Goal: Obtain resource: Obtain resource

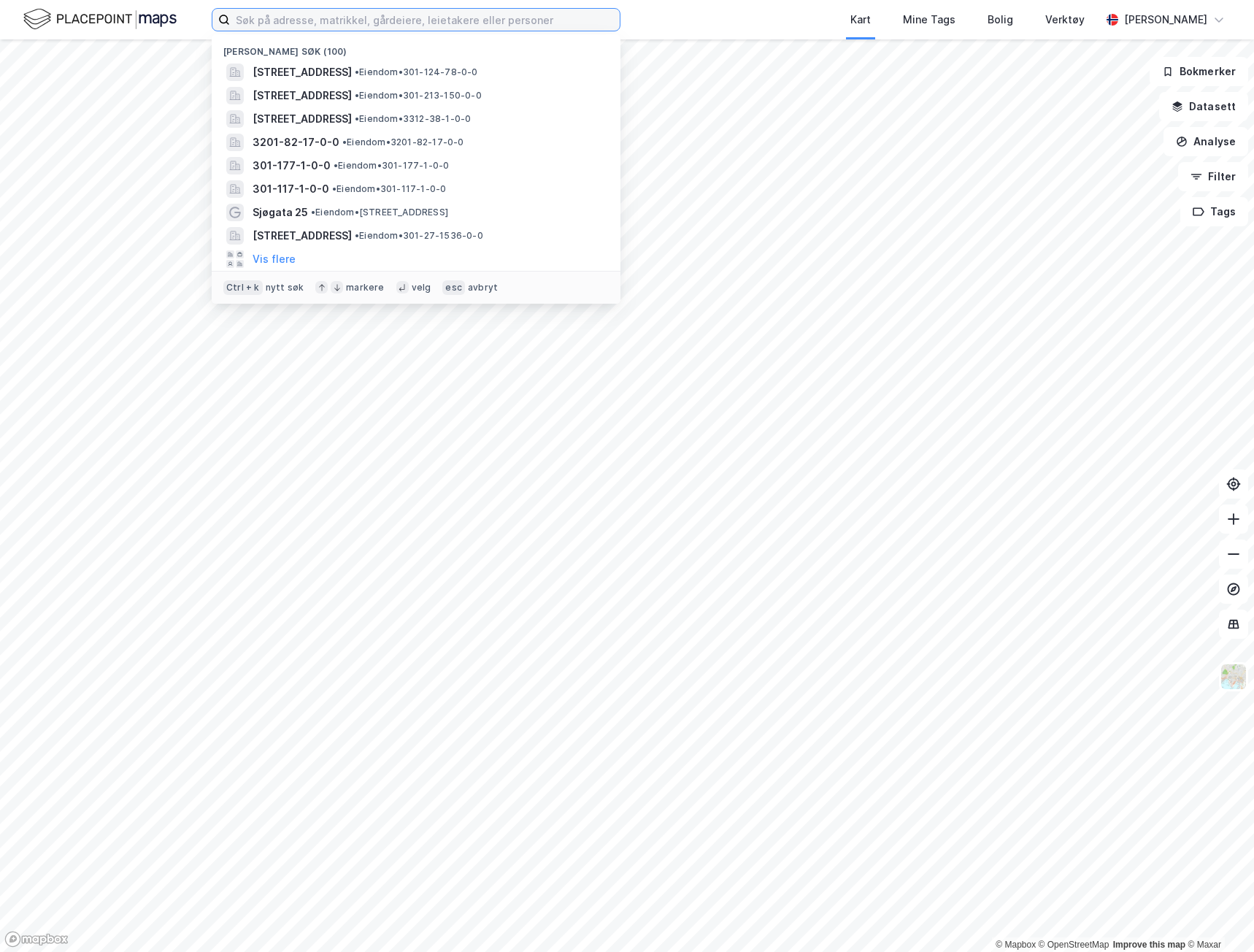
click at [418, 20] on input at bounding box center [425, 20] width 390 height 22
click at [420, 17] on input at bounding box center [425, 20] width 390 height 22
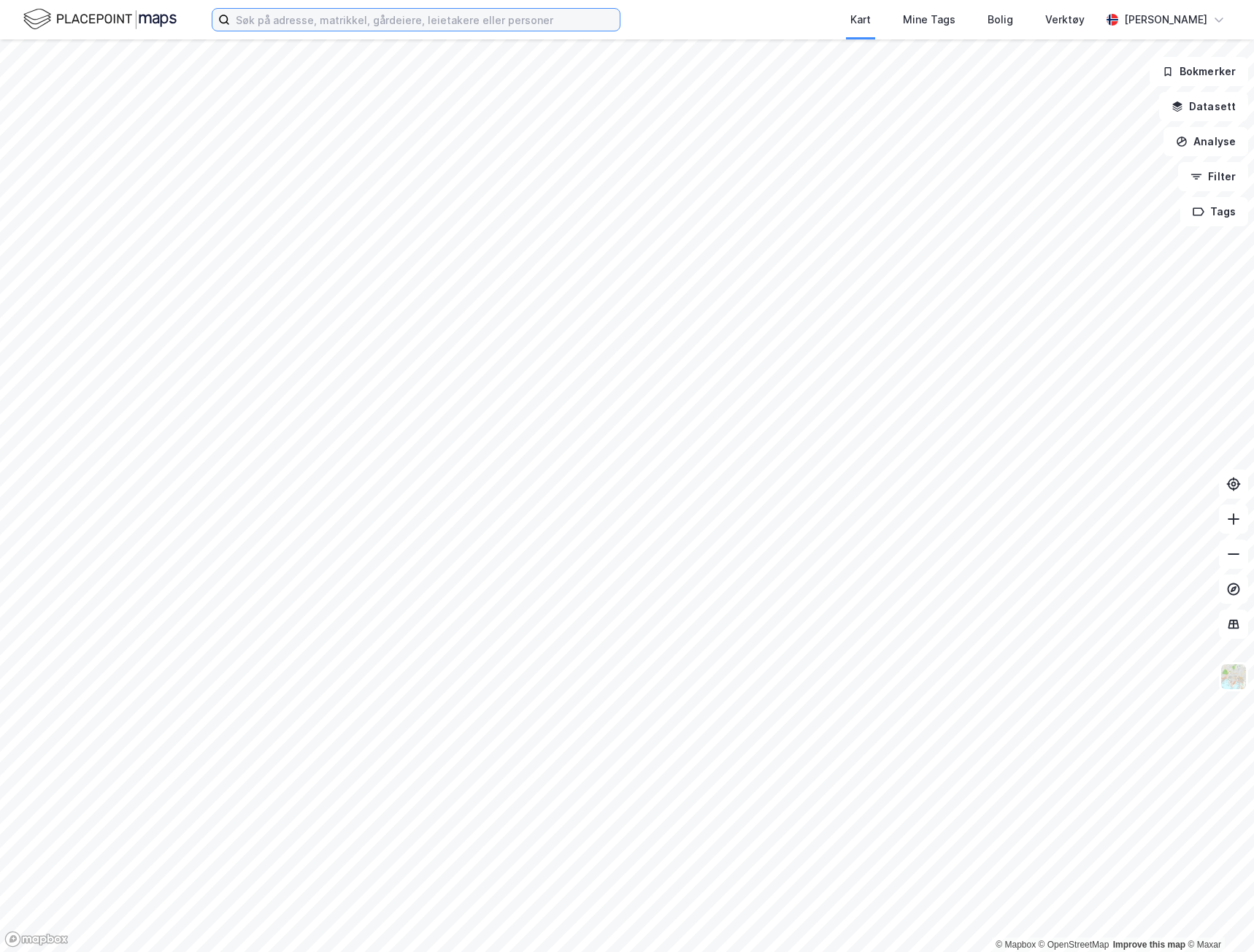
click at [436, 16] on input at bounding box center [425, 20] width 390 height 22
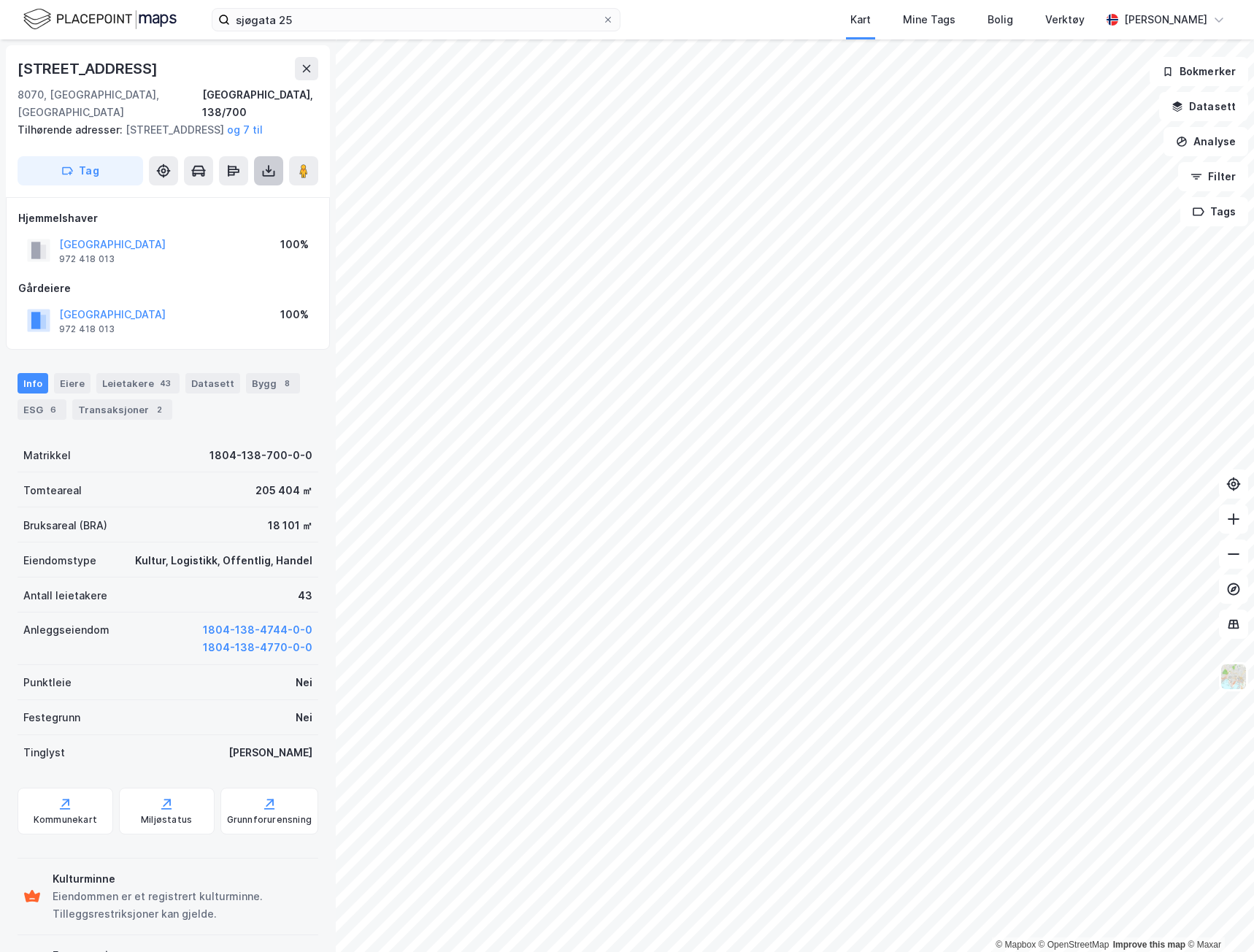
click at [267, 170] on icon at bounding box center [268, 170] width 15 height 15
click at [247, 204] on div "Last ned grunnbok" at bounding box center [205, 200] width 155 height 24
click at [226, 203] on div "Last ned grunnbok" at bounding box center [196, 200] width 84 height 12
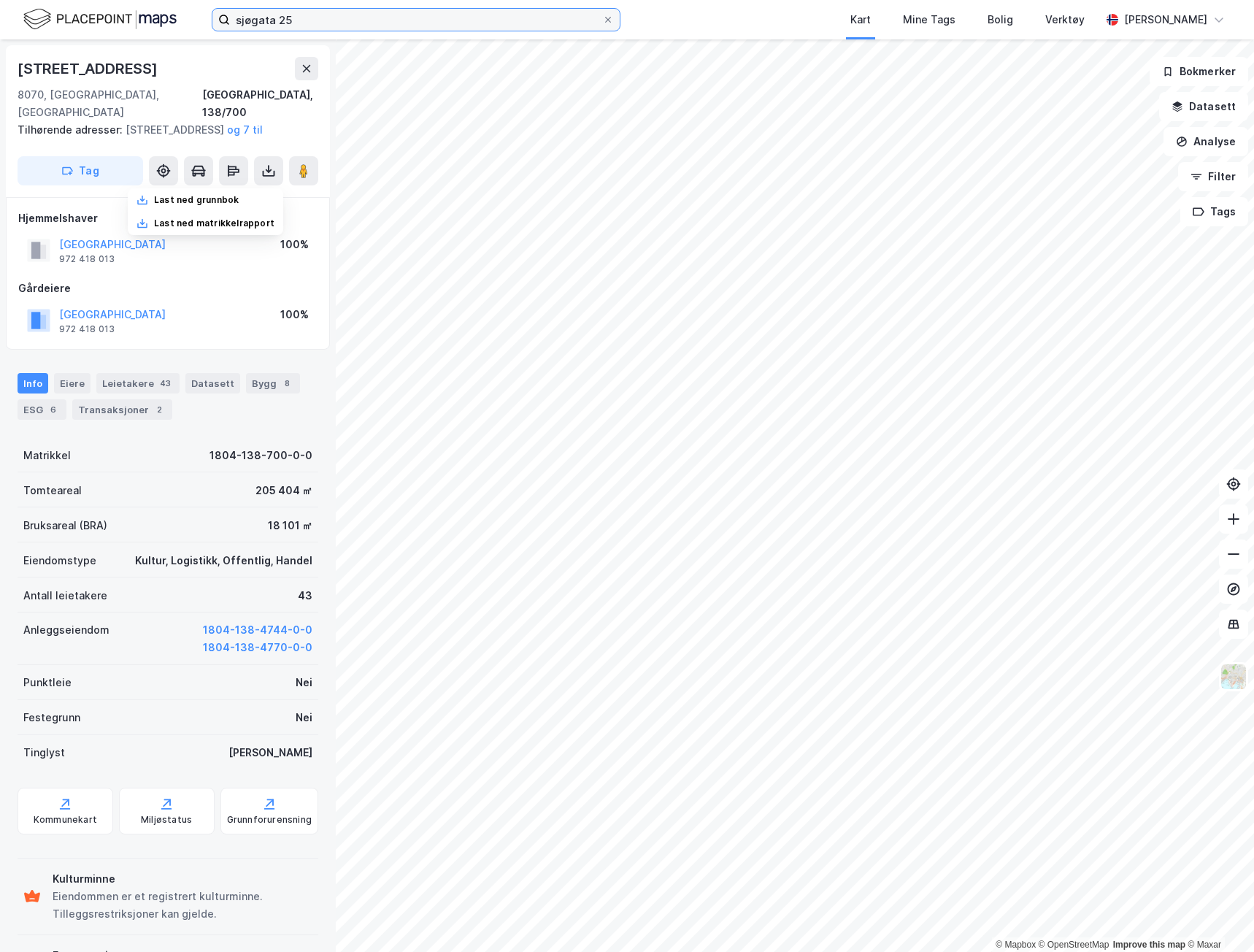
click at [315, 22] on input "sjøgata 25" at bounding box center [416, 20] width 372 height 22
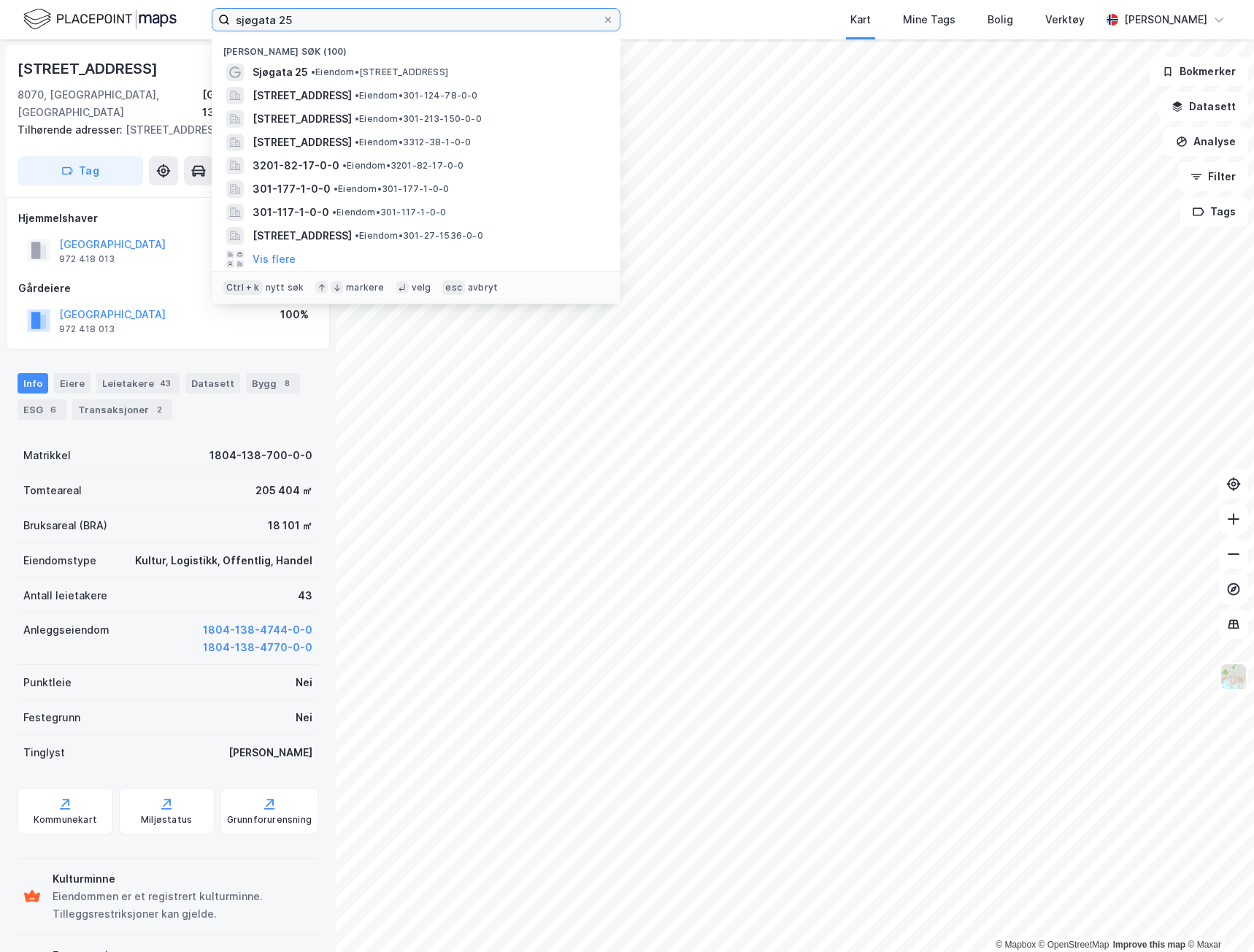
click at [315, 22] on input "sjøgata 25" at bounding box center [416, 20] width 372 height 22
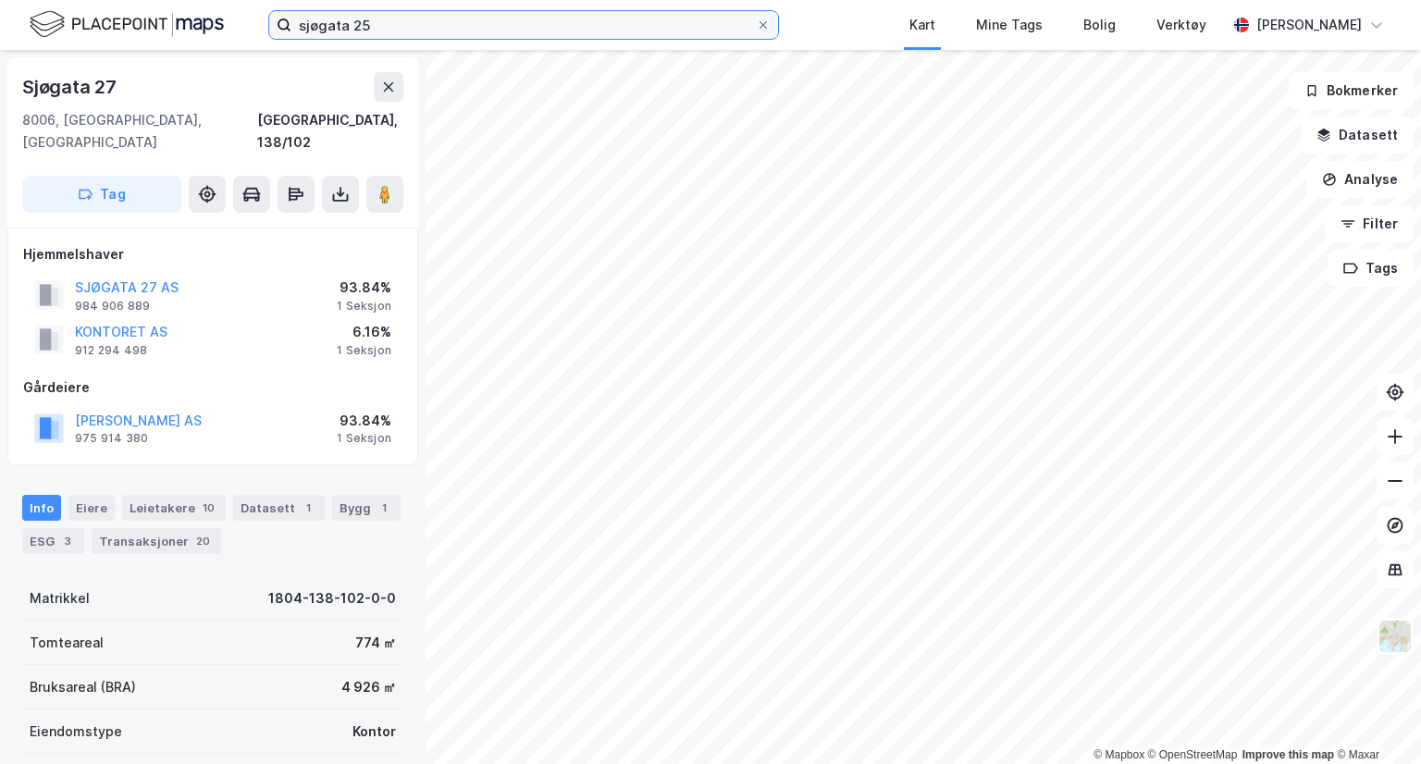
click at [361, 25] on input "sjøgata 25" at bounding box center [524, 25] width 465 height 28
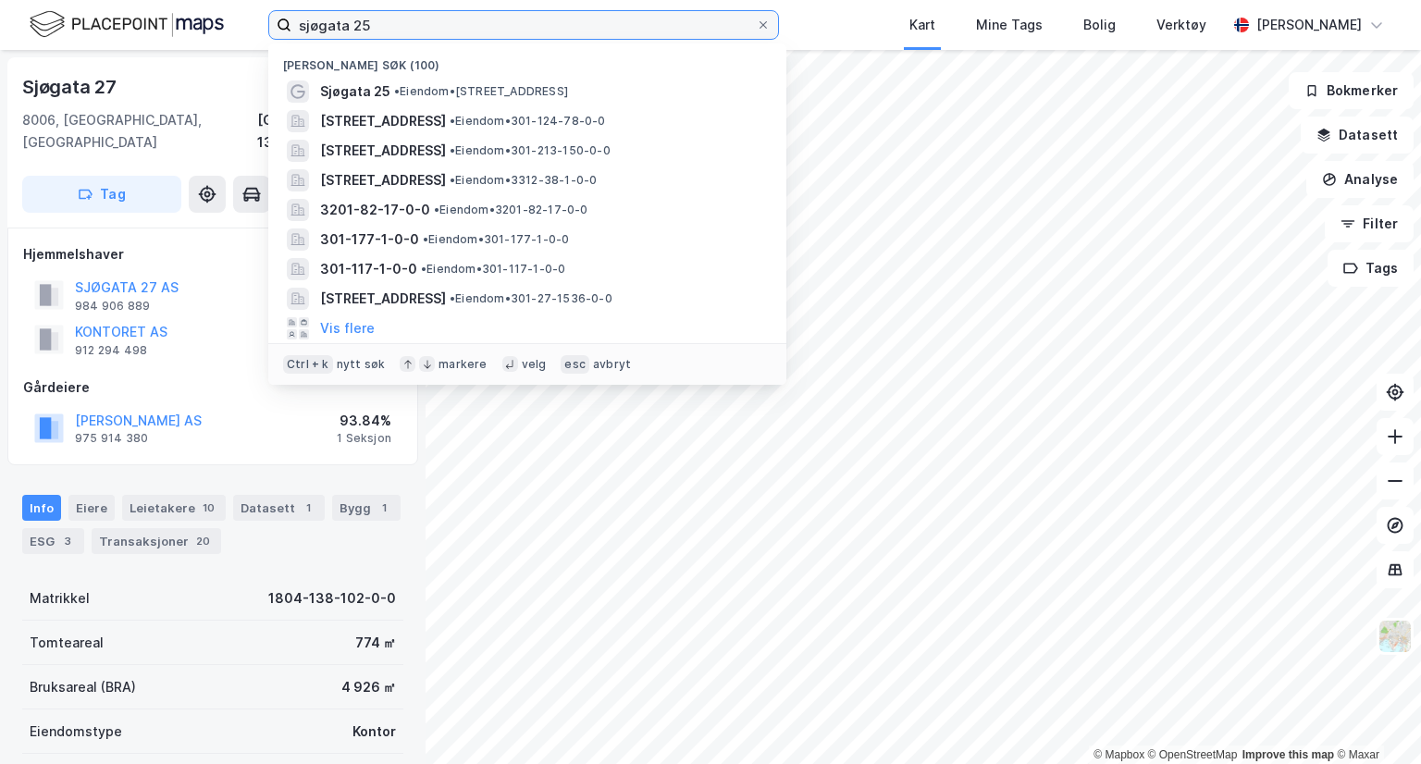
click at [361, 25] on input "sjøgata 25" at bounding box center [524, 25] width 465 height 28
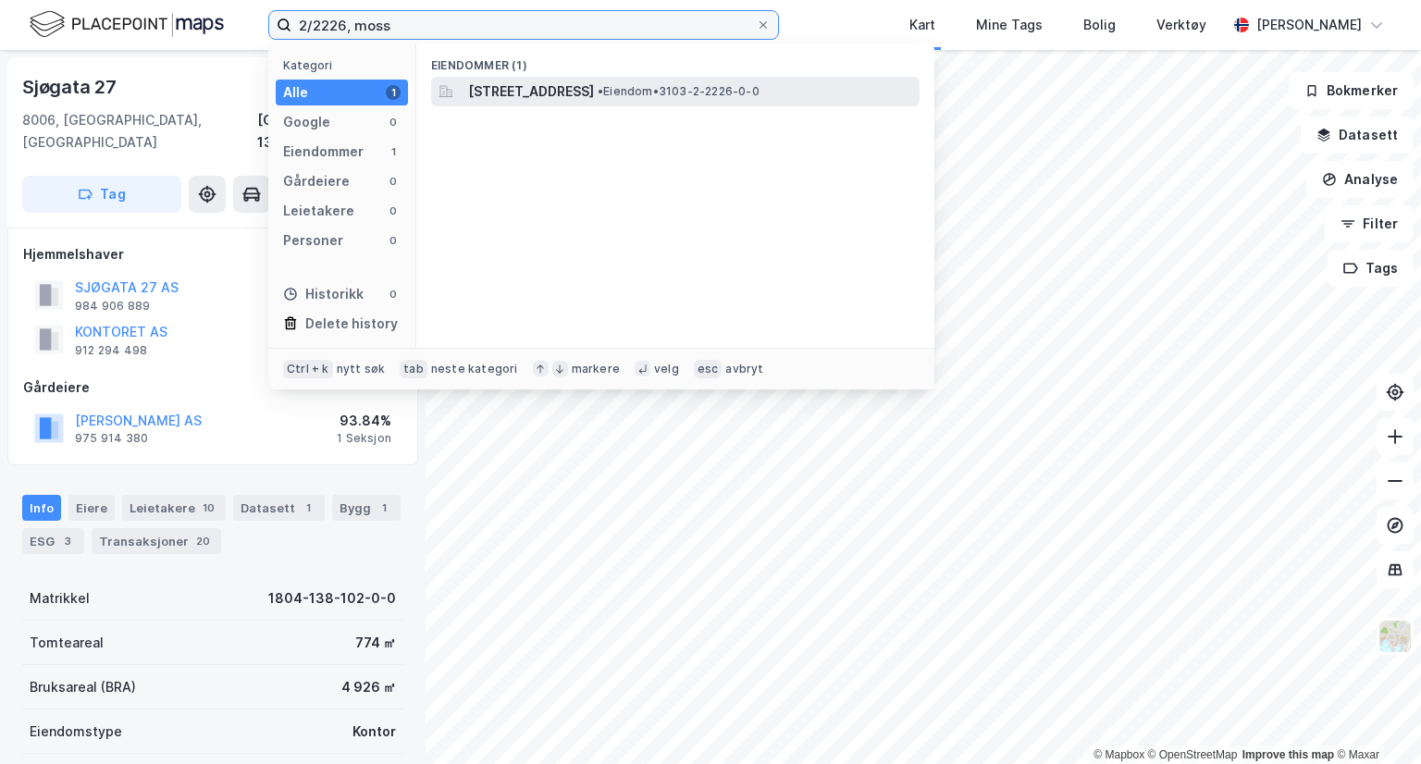
type input "2/2226, moss"
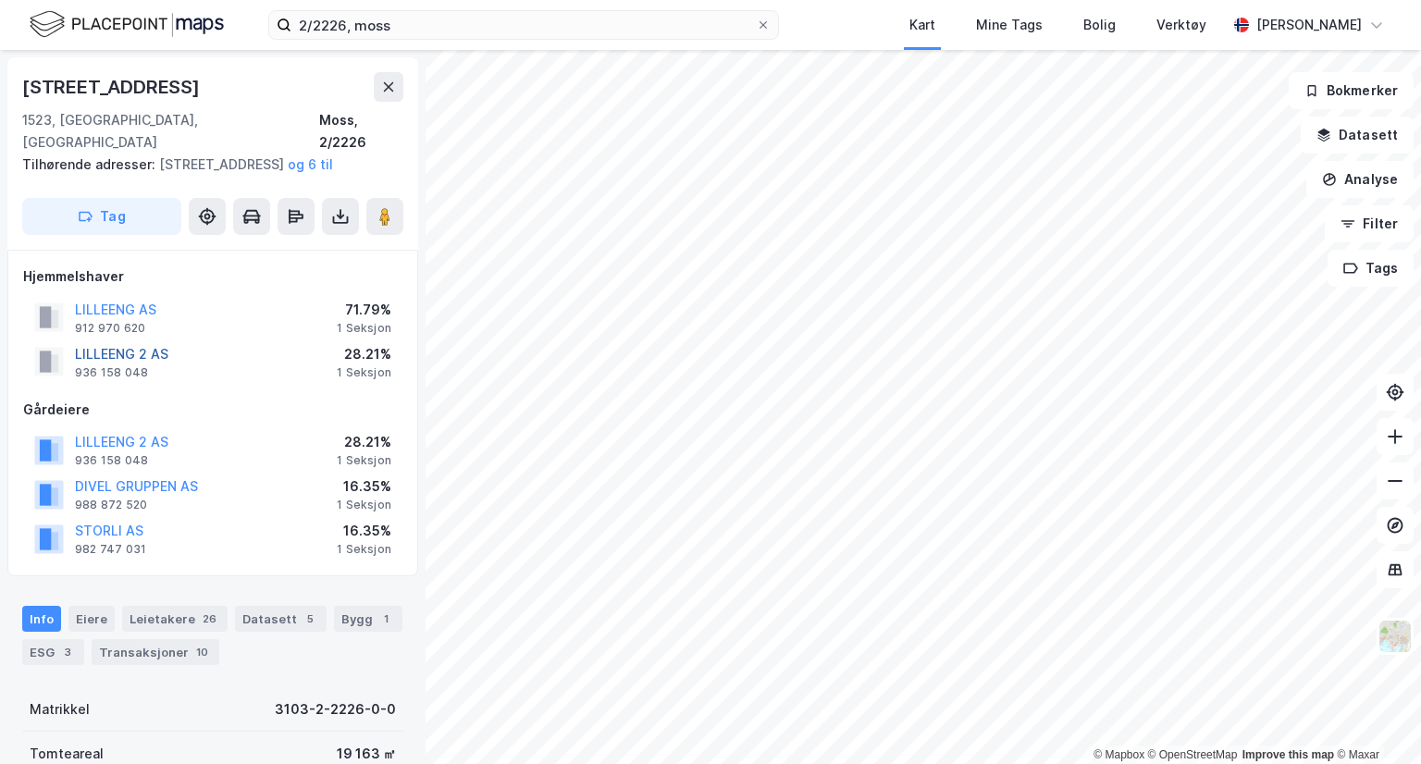
click at [0, 0] on button "LILLEENG 2 AS" at bounding box center [0, 0] width 0 height 0
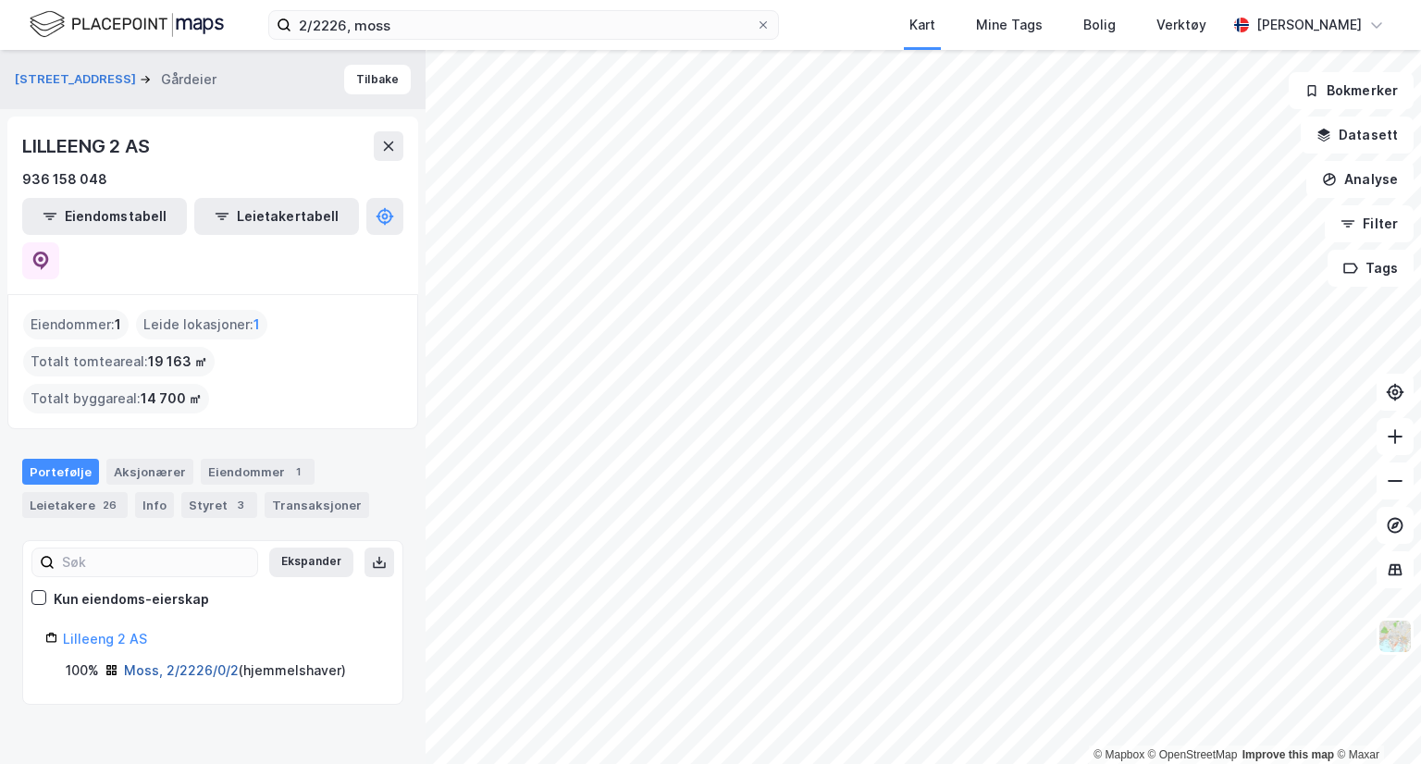
click at [192, 663] on link "Moss, 2/2226/0/2" at bounding box center [181, 671] width 115 height 16
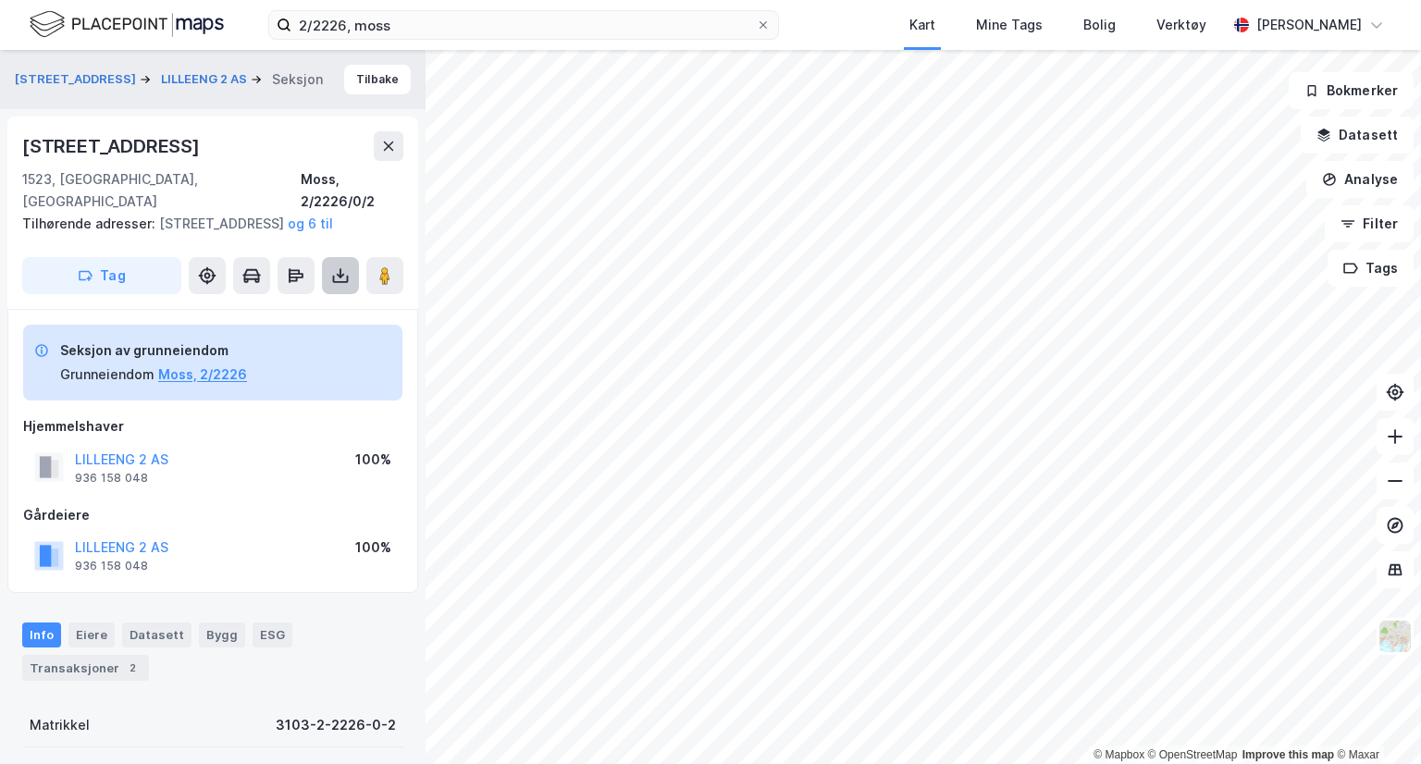
click at [332, 269] on icon at bounding box center [340, 276] width 19 height 19
click at [315, 316] on div "Last ned grunnbok" at bounding box center [260, 313] width 197 height 30
